Goal: Transaction & Acquisition: Purchase product/service

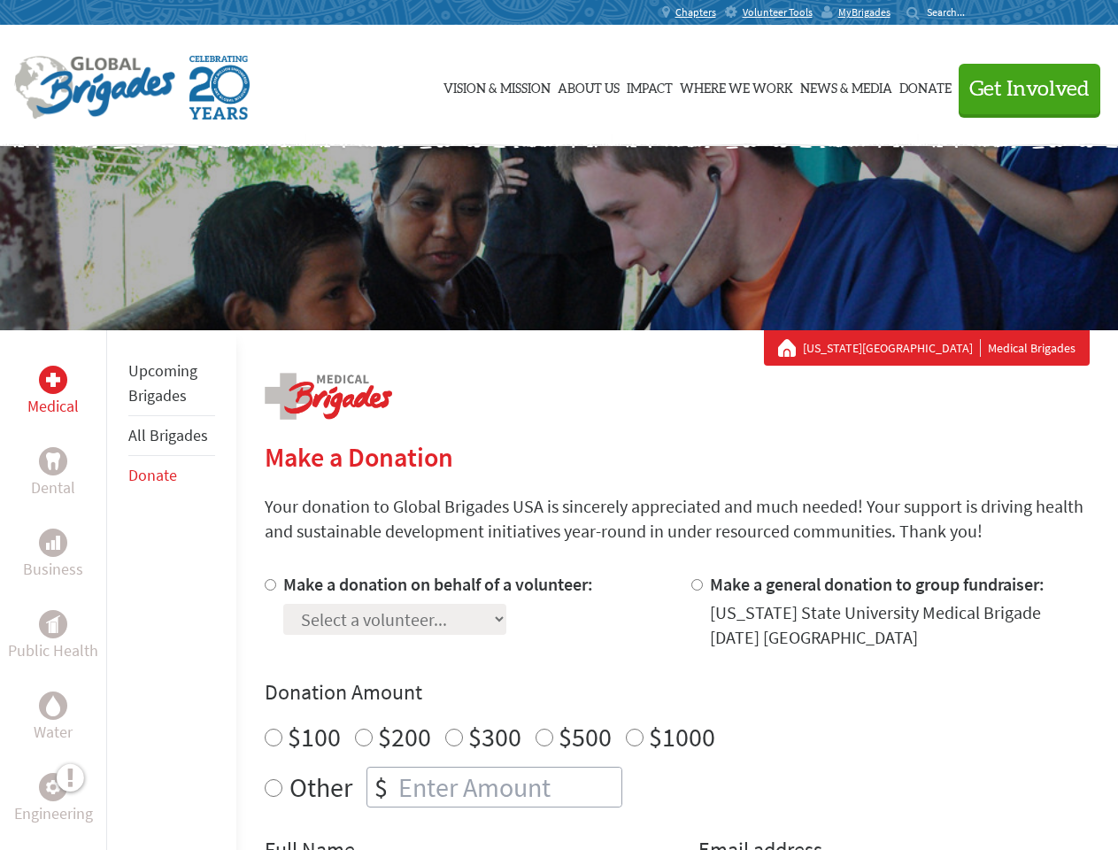
click at [977, 12] on div "Search for:" at bounding box center [942, 12] width 71 height 14
click at [1022, 89] on span "Get Involved" at bounding box center [1030, 89] width 120 height 21
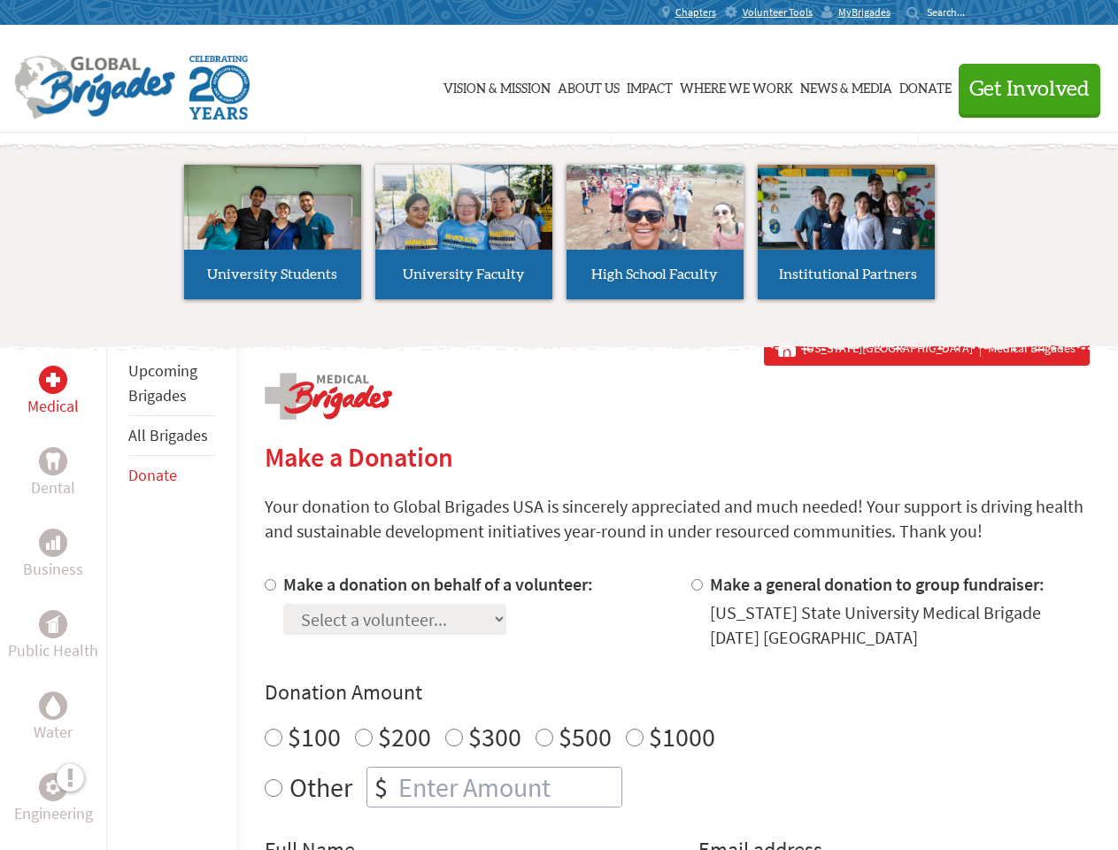
click at [560, 238] on li "High School Faculty" at bounding box center [655, 232] width 191 height 163
click at [117, 590] on div "Upcoming Brigades All Brigades Donate" at bounding box center [171, 755] width 130 height 850
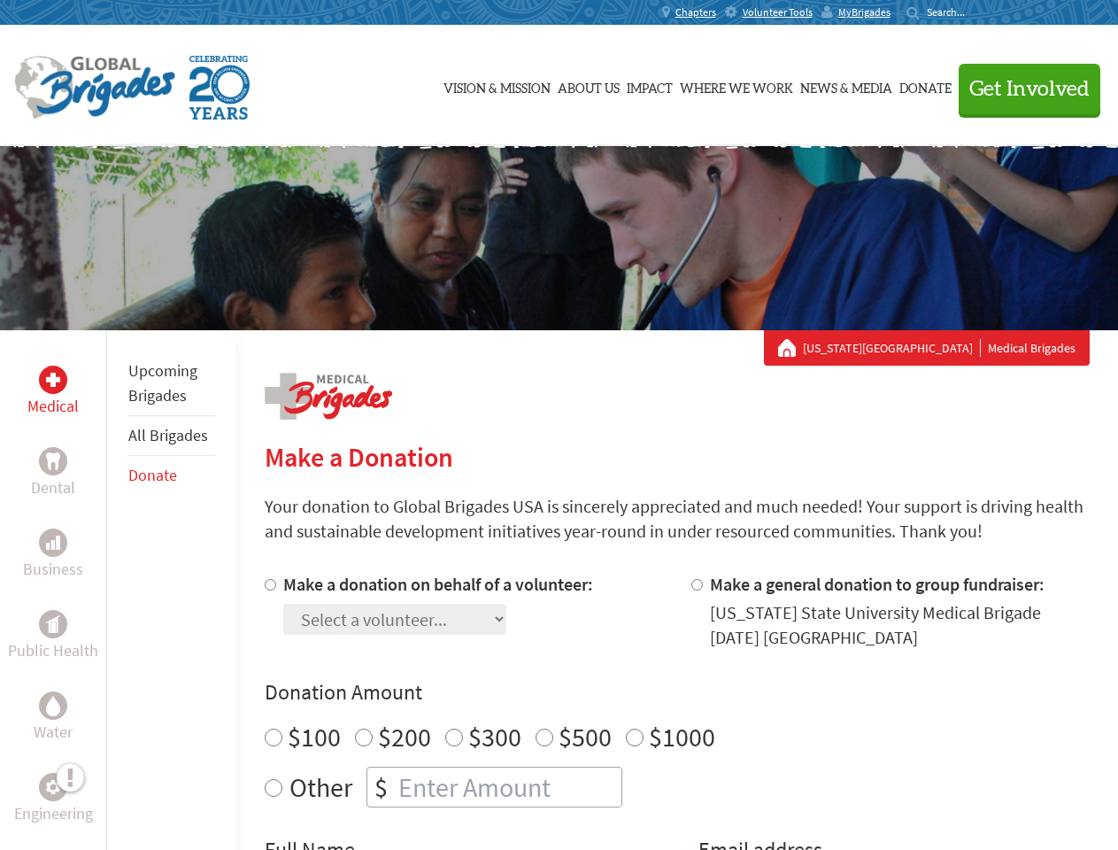
click at [676, 711] on div "Donation Amount $100 $200 $300 $500 $1000 Other $" at bounding box center [677, 742] width 825 height 129
click at [268, 584] on input "Make a donation on behalf of a volunteer:" at bounding box center [271, 585] width 12 height 12
radio input "true"
click at [696, 584] on input "Make a general donation to group fundraiser:" at bounding box center [698, 585] width 12 height 12
radio input "true"
